Goal: Information Seeking & Learning: Learn about a topic

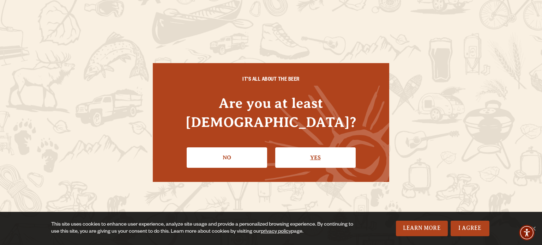
click at [346, 148] on link "Yes" at bounding box center [315, 158] width 80 height 20
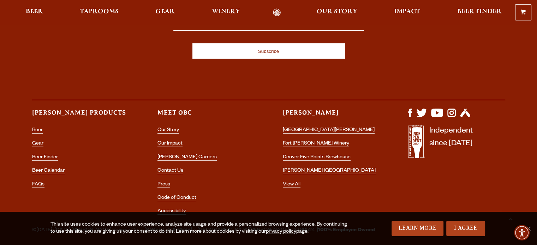
scroll to position [2106, 0]
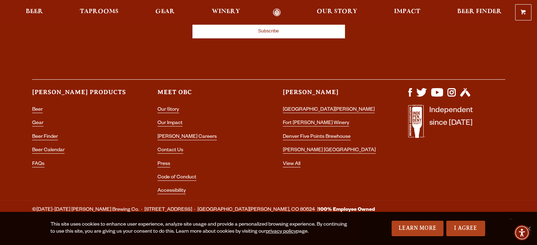
click at [181, 133] on li "[PERSON_NAME] Careers" at bounding box center [205, 137] width 97 height 9
click at [168, 133] on li "[PERSON_NAME] Careers" at bounding box center [205, 137] width 97 height 9
click at [169, 134] on link "[PERSON_NAME] Careers" at bounding box center [186, 137] width 59 height 6
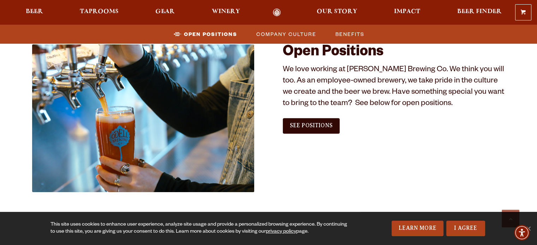
scroll to position [424, 0]
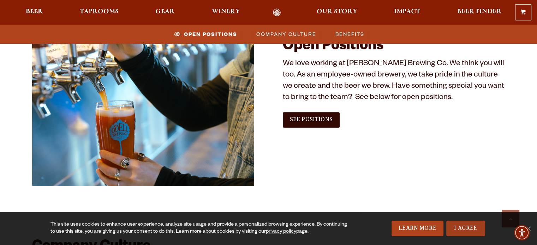
click at [472, 232] on link "I Agree" at bounding box center [465, 229] width 39 height 16
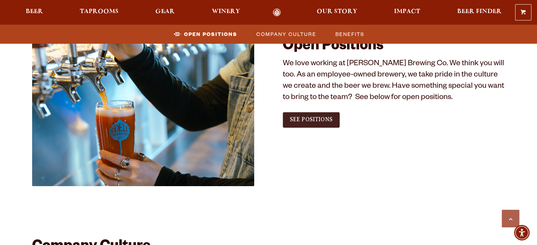
click at [328, 116] on span "See Positions" at bounding box center [311, 119] width 43 height 6
